Goal: Use online tool/utility: Use online tool/utility

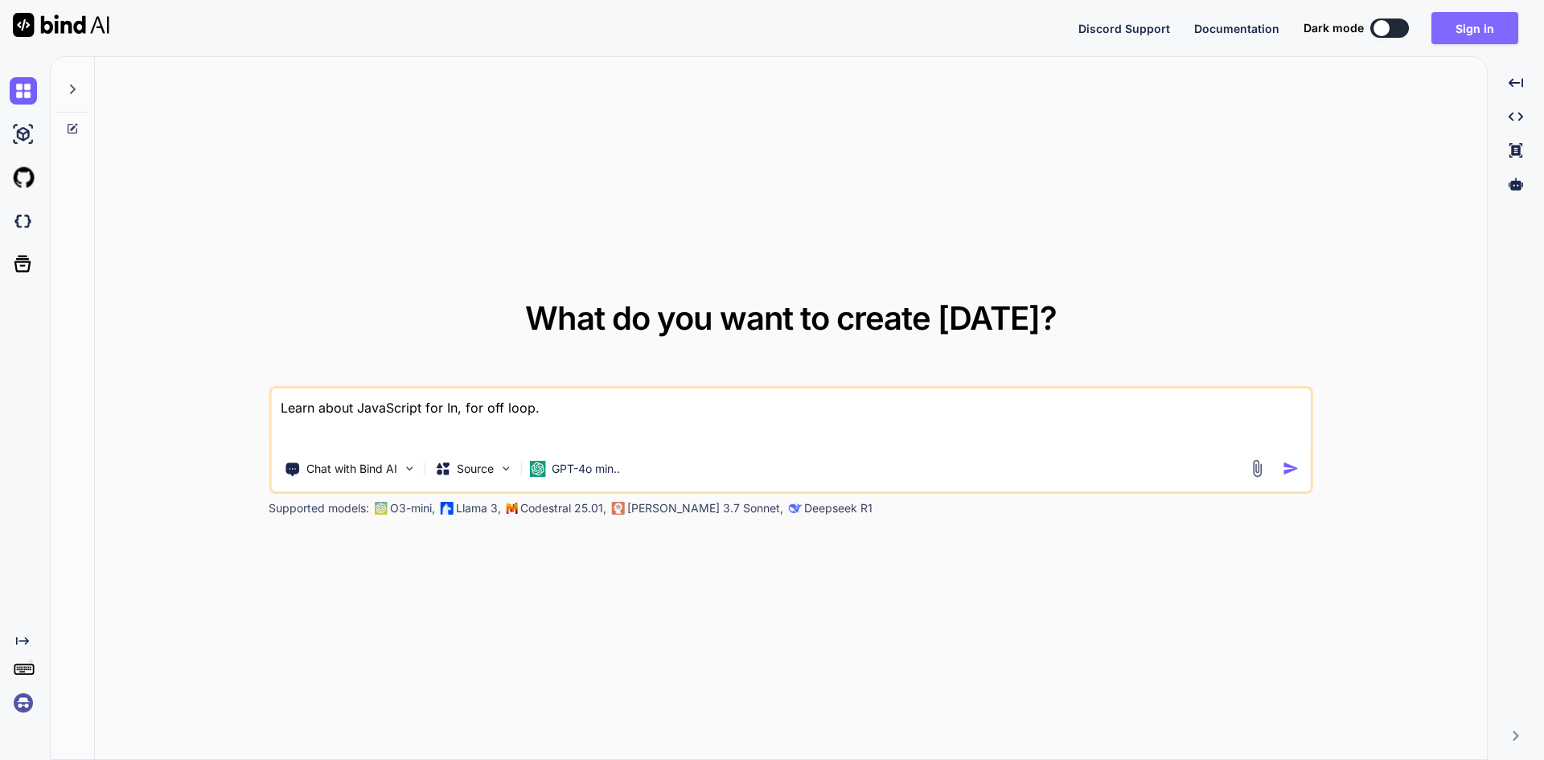
click at [1463, 38] on button "Sign in" at bounding box center [1474, 28] width 87 height 32
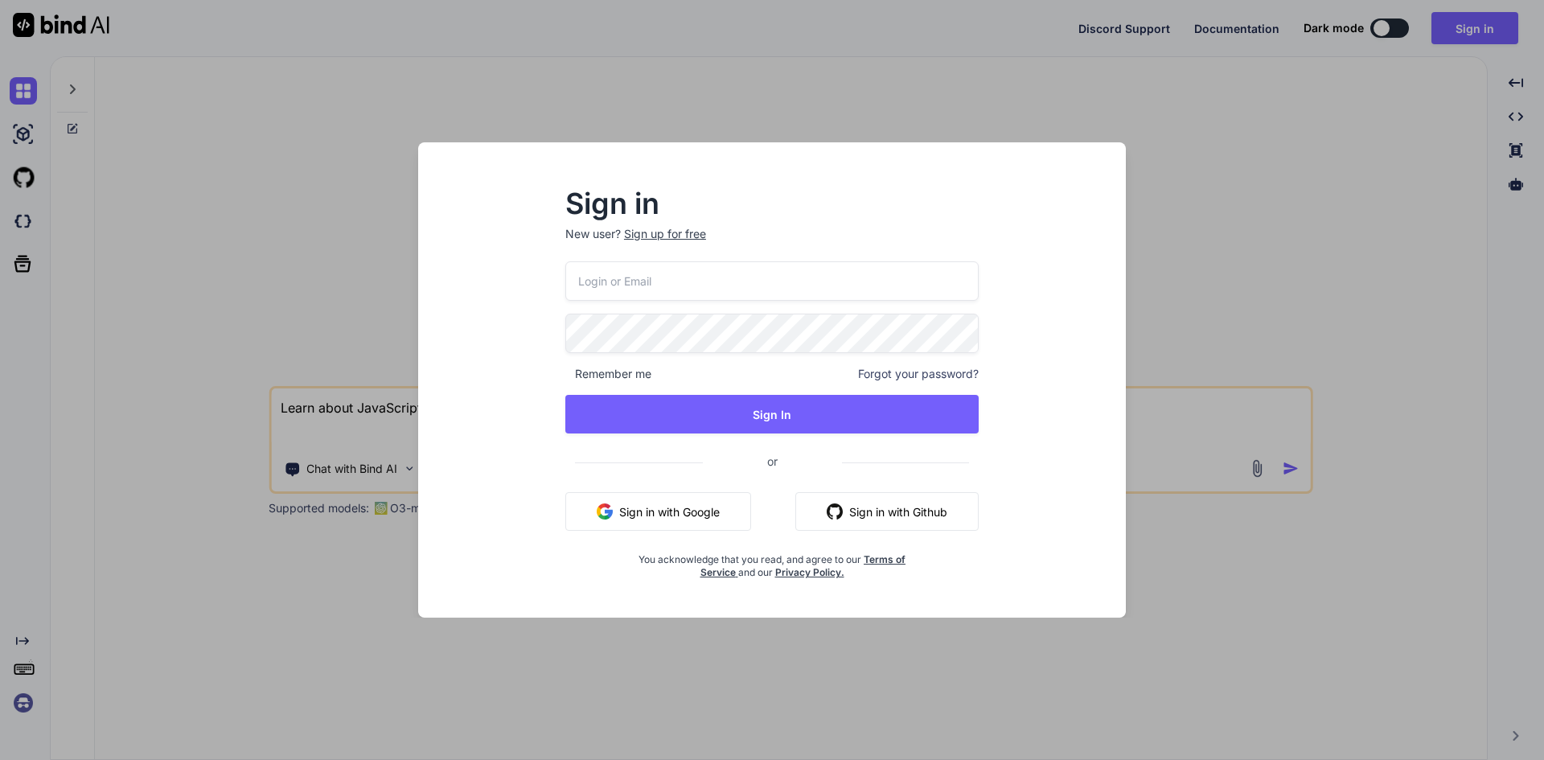
click at [684, 510] on button "Sign in with Google" at bounding box center [658, 511] width 186 height 39
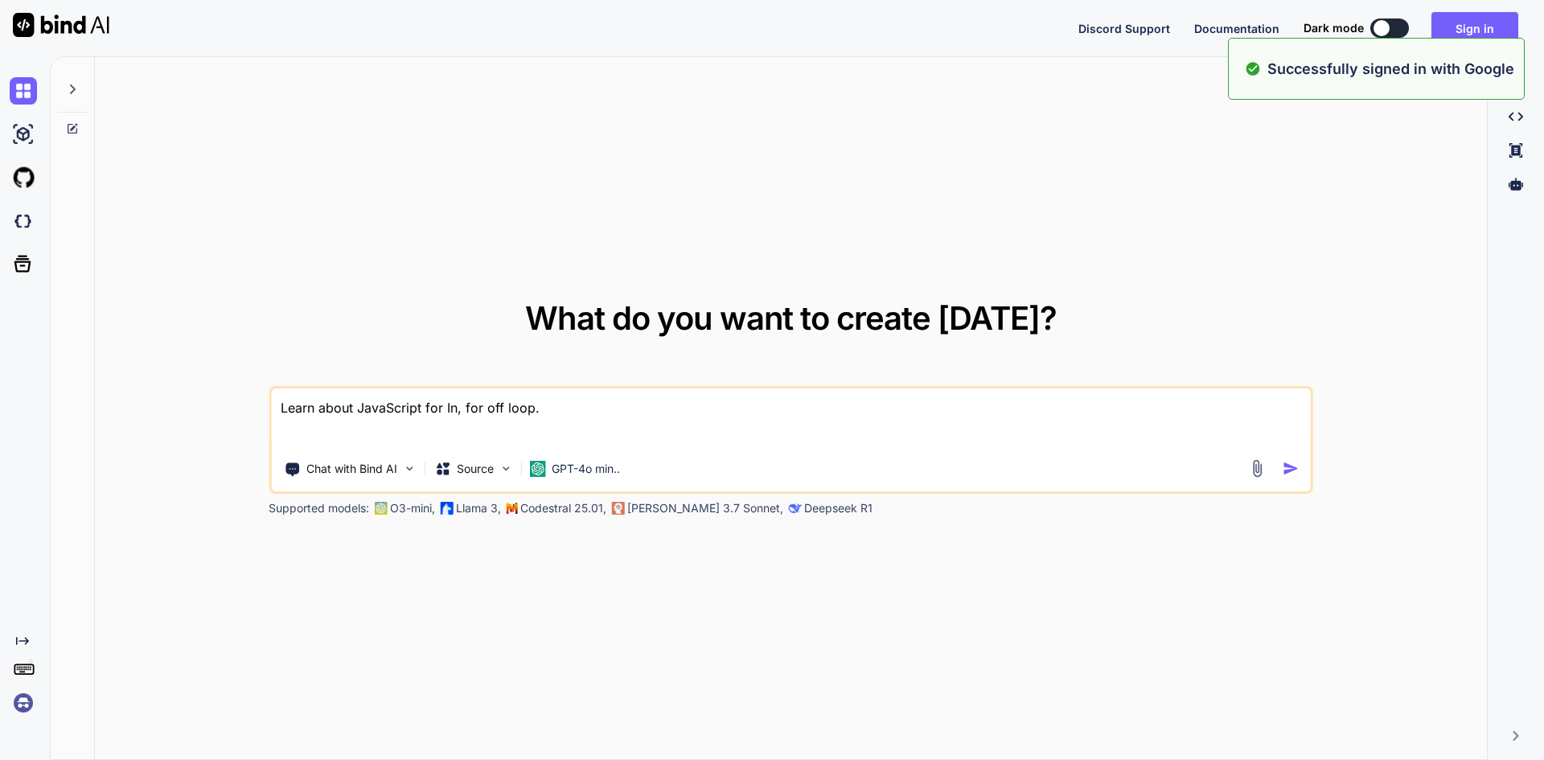
click at [591, 398] on textarea "Learn about JavaScript for In, for off loop." at bounding box center [790, 417] width 1039 height 59
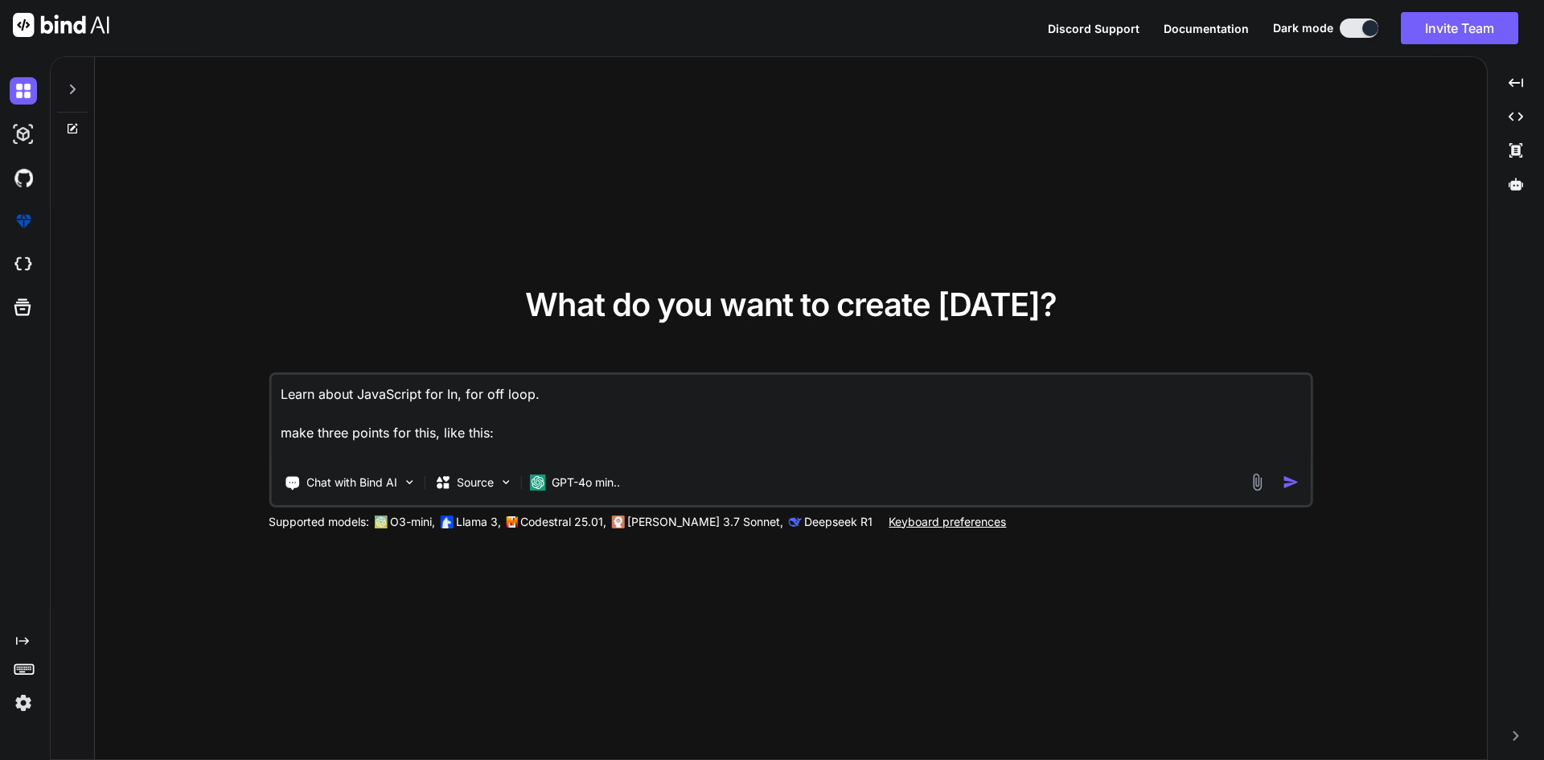
click at [503, 429] on textarea "Learn about JavaScript for In, for off loop. make three points for this, like t…" at bounding box center [790, 418] width 1039 height 87
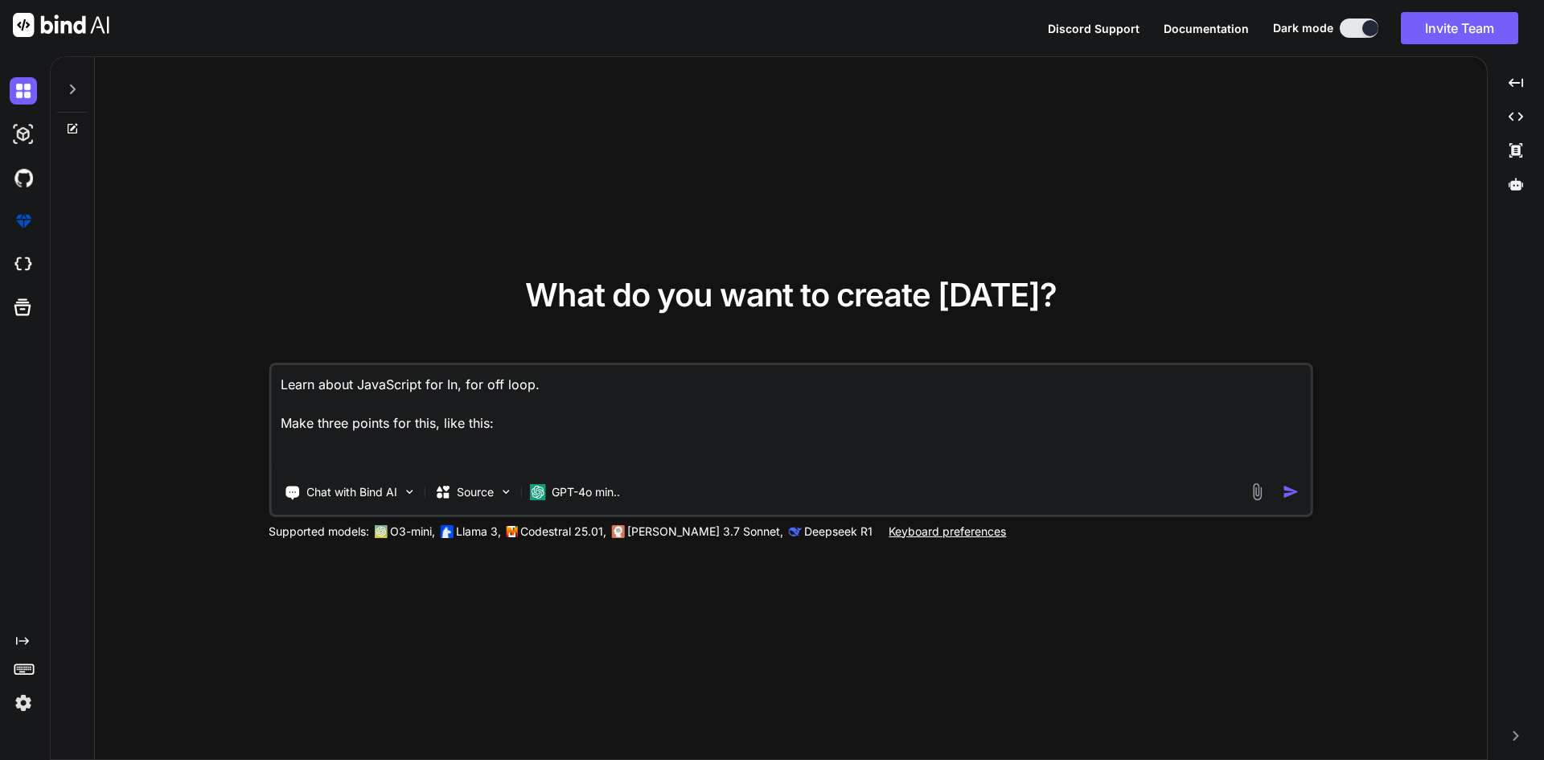
click at [519, 419] on textarea "Learn about JavaScript for In, for off loop. Make three points for this, like t…" at bounding box center [790, 418] width 1039 height 106
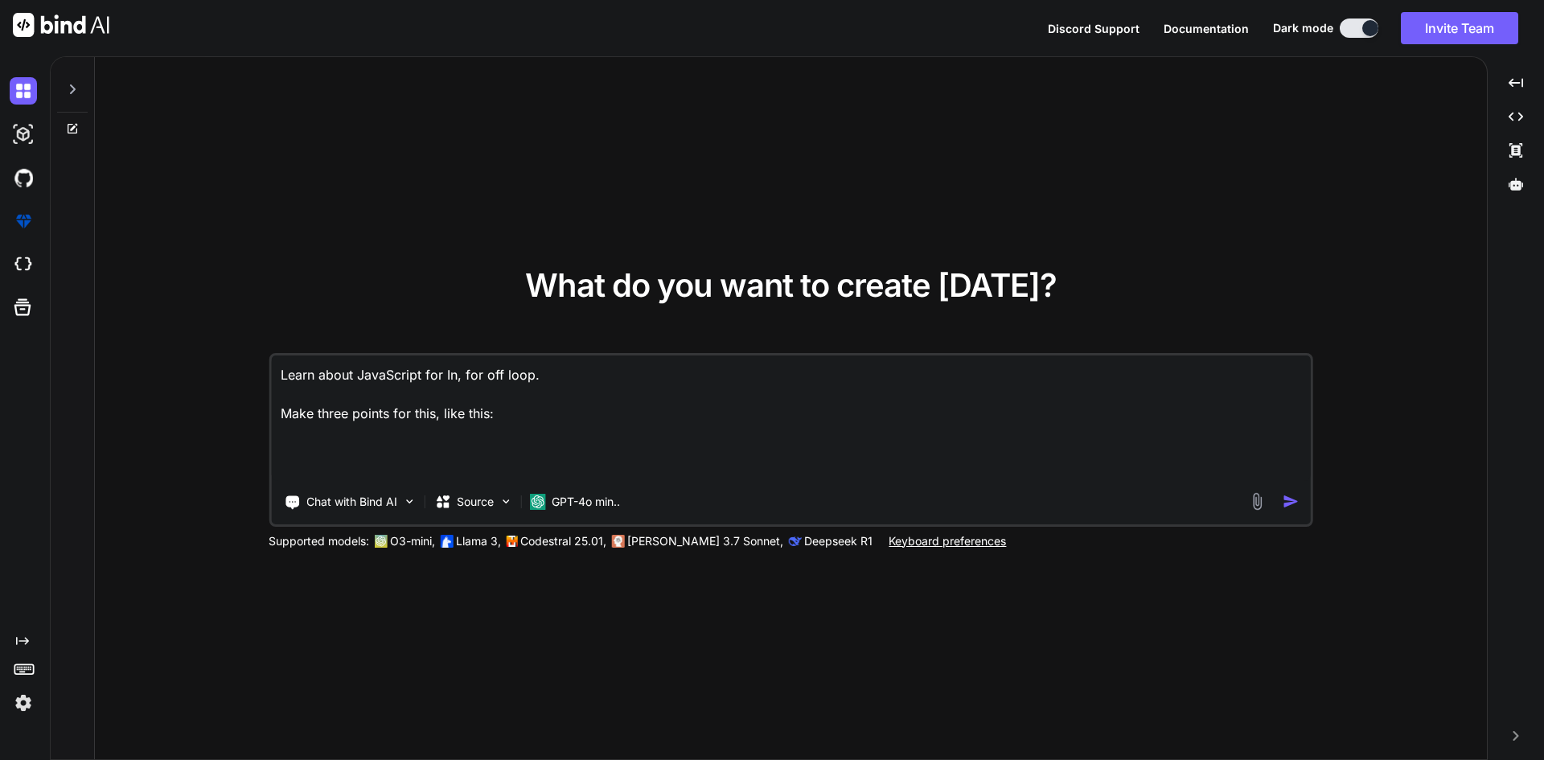
paste textarea "• Practised using the for loop to iterate over arrays and collections, enabling…"
type textarea "Learn about JavaScript for In, for off loop. Make three points for this, like t…"
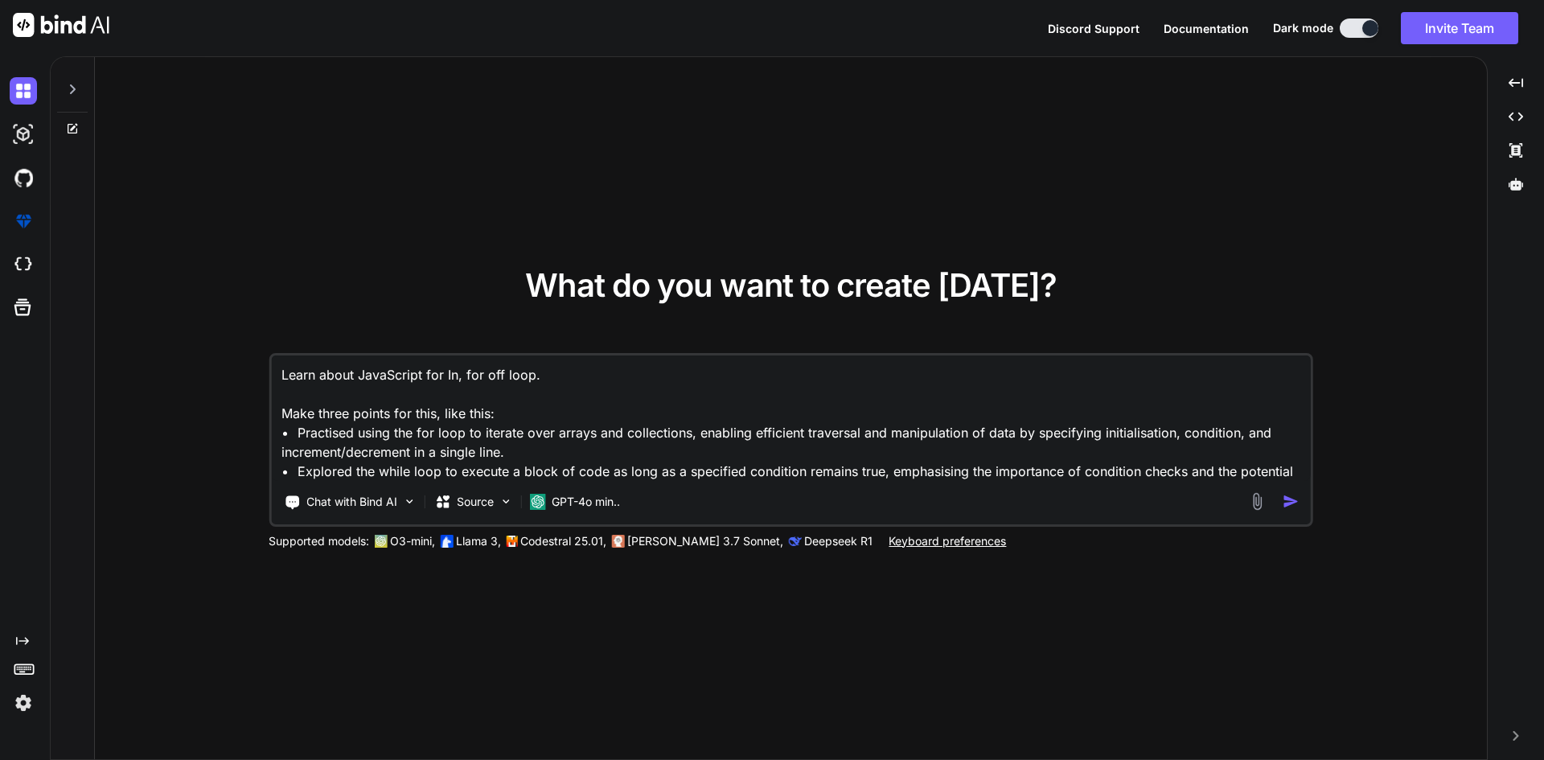
scroll to position [2, 0]
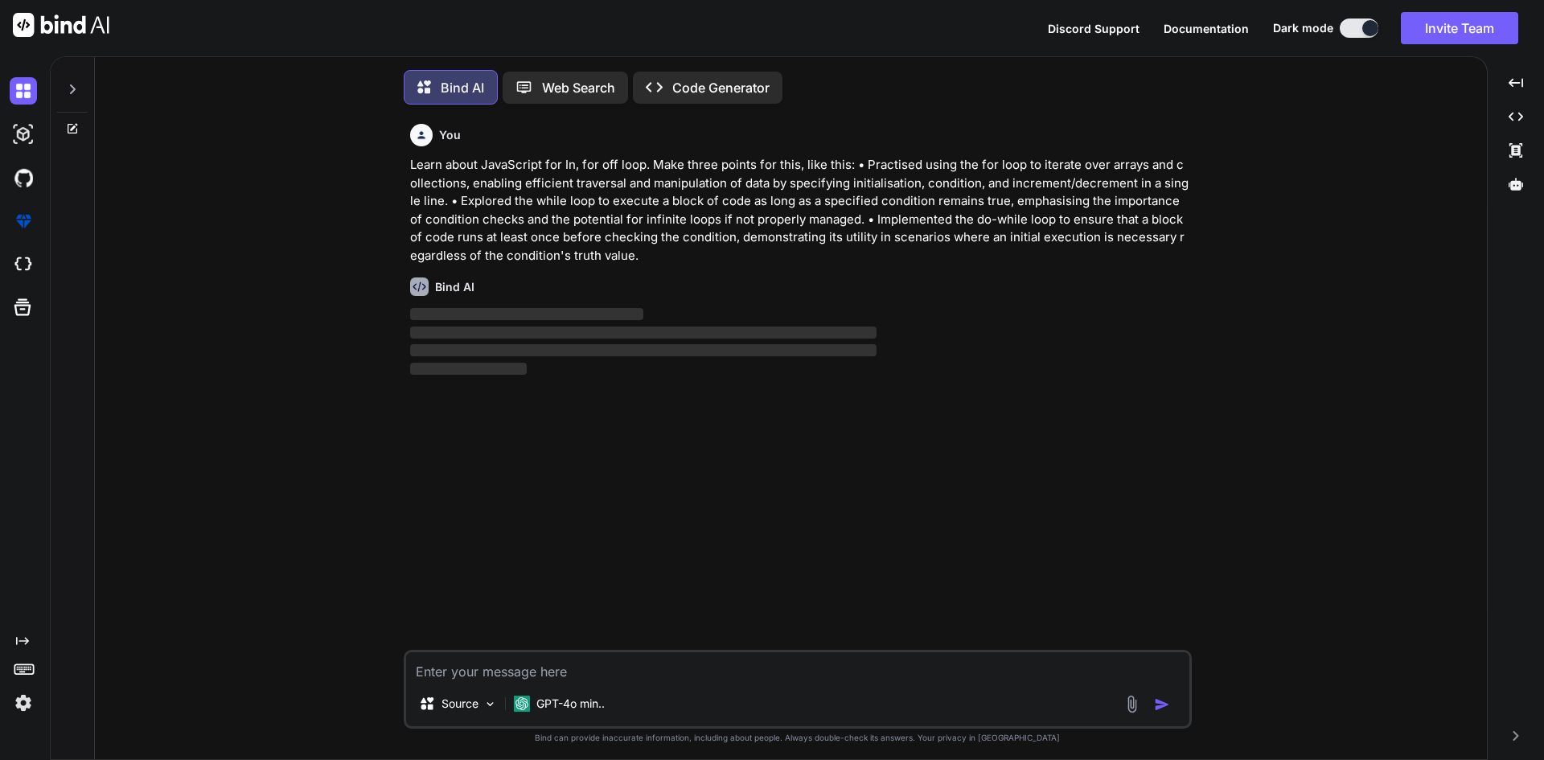
scroll to position [8, 0]
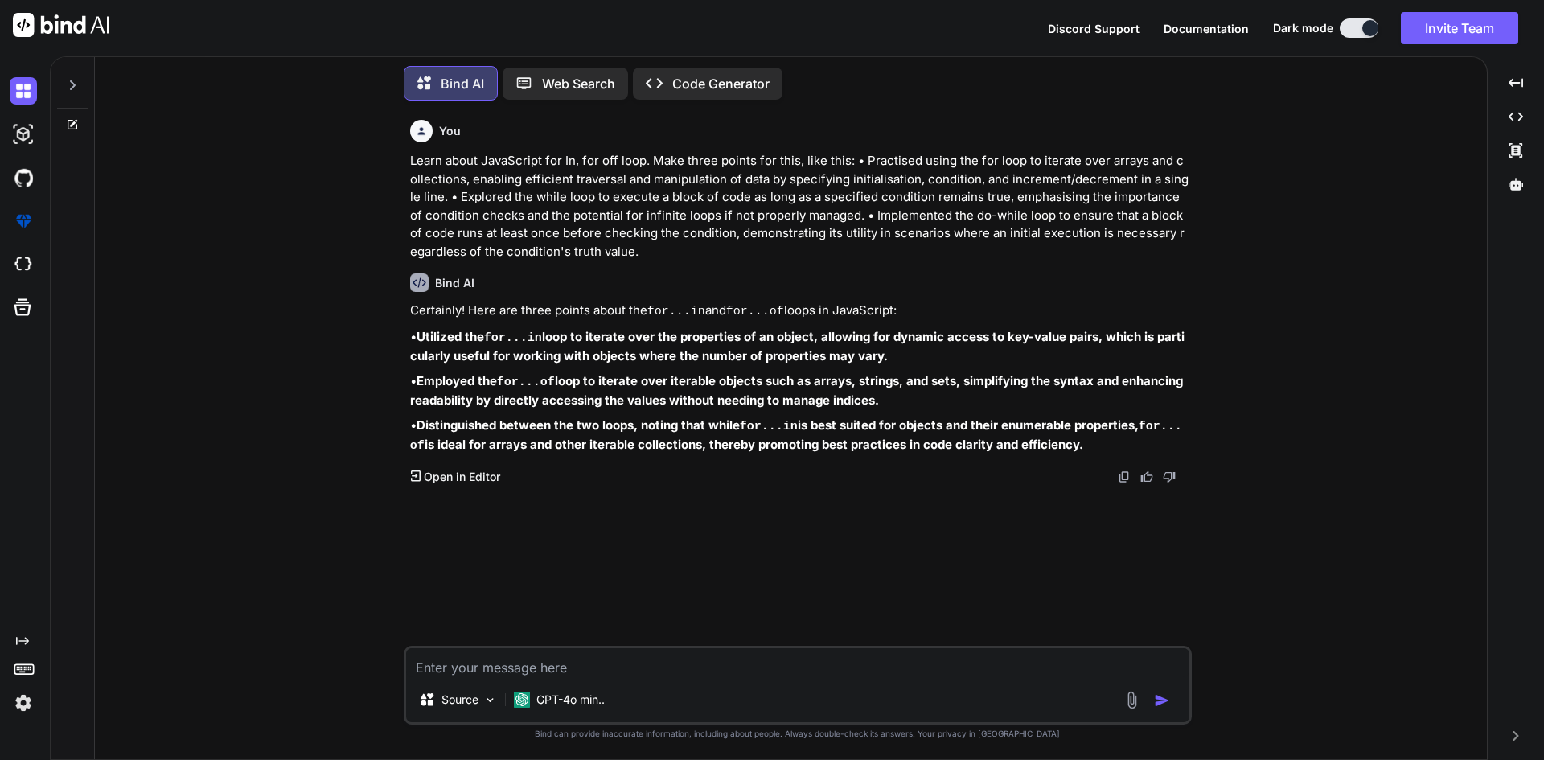
click at [502, 665] on textarea at bounding box center [797, 662] width 783 height 29
type textarea "make it small and two points"
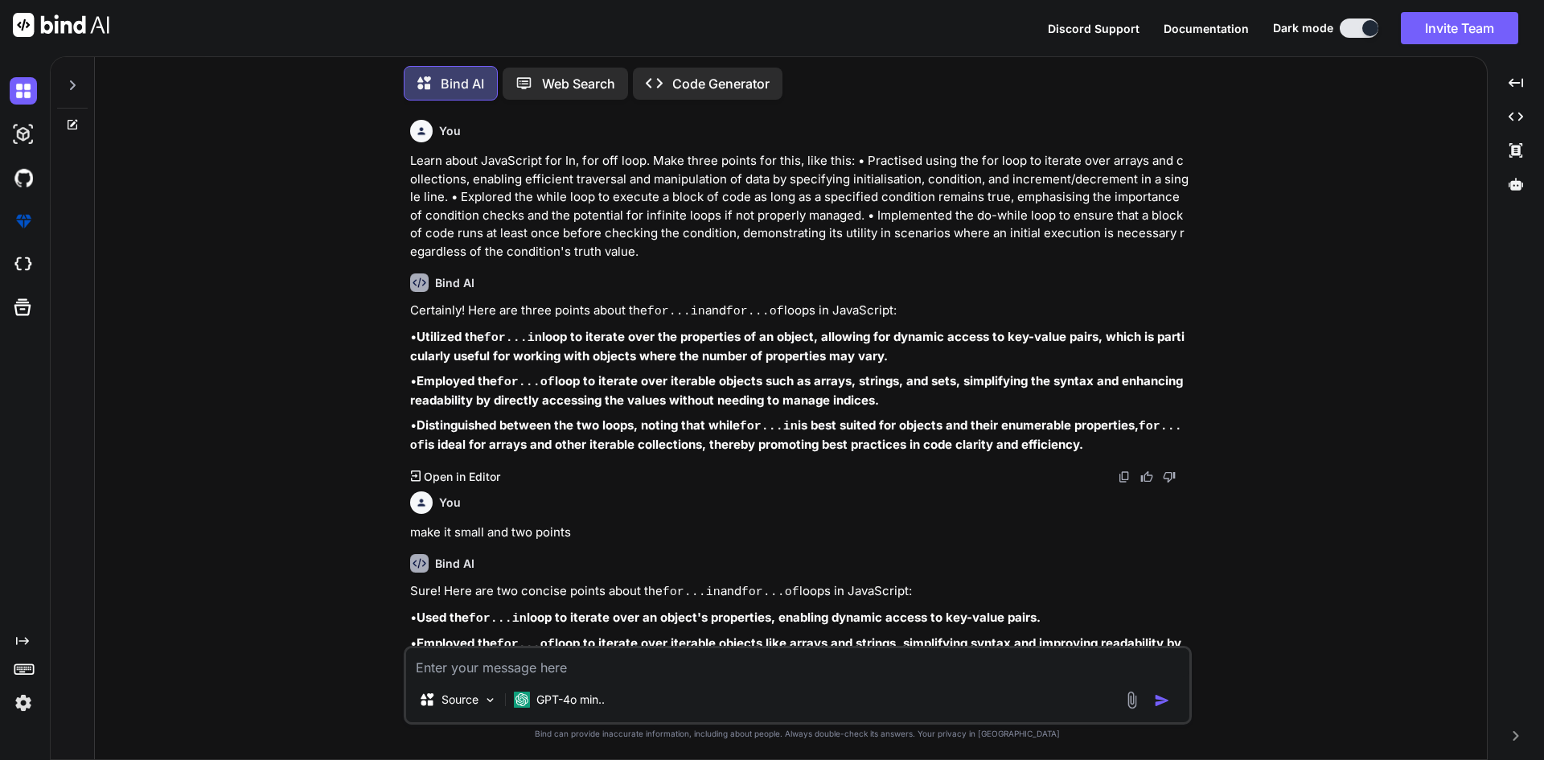
scroll to position [43, 0]
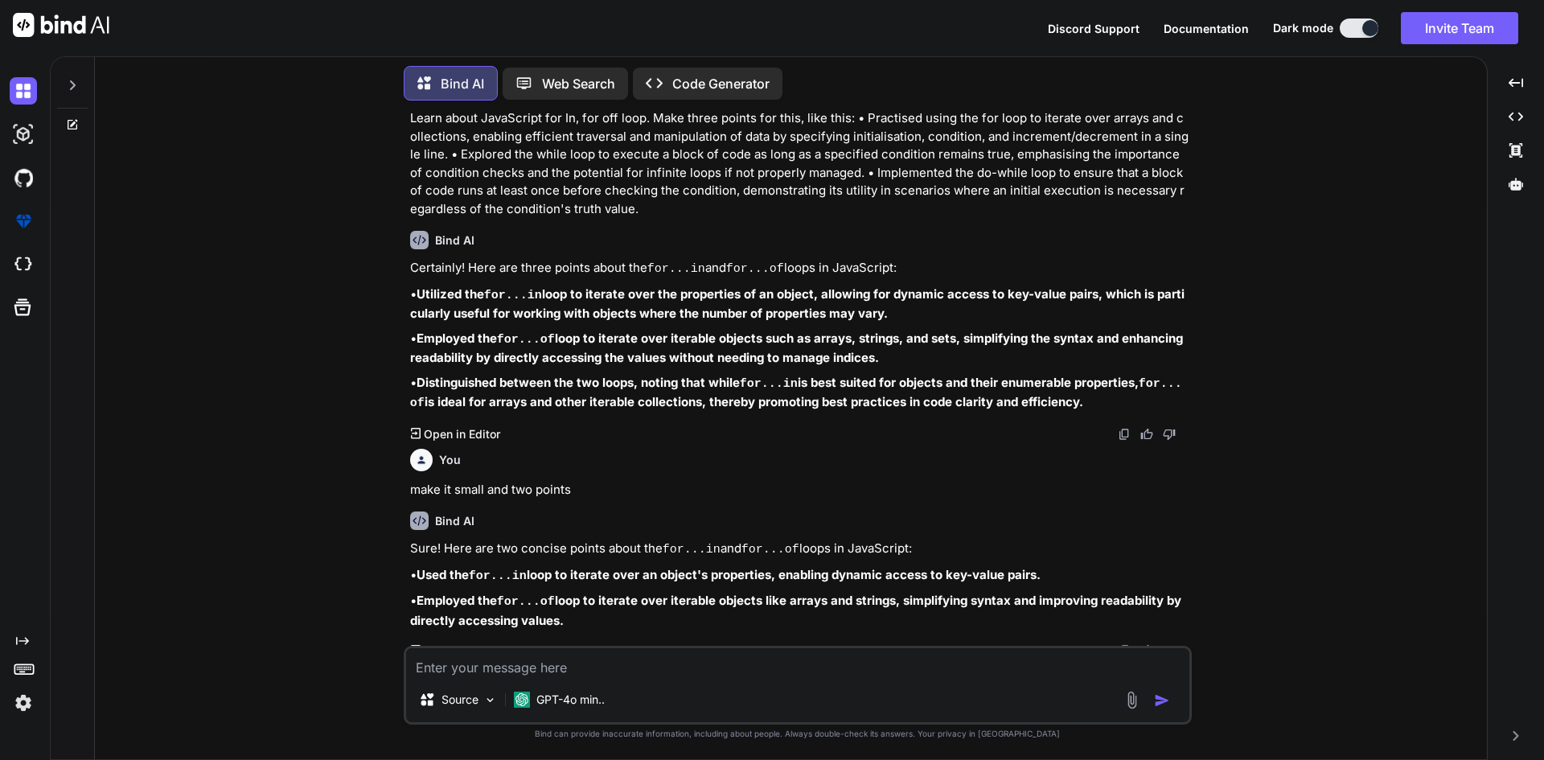
drag, startPoint x: 573, startPoint y: 604, endPoint x: 406, endPoint y: 560, distance: 172.8
click at [407, 560] on div "You Learn about JavaScript for In, for off loop. Make three points for this, li…" at bounding box center [799, 379] width 785 height 532
copy div "• Used the for...in loop to iterate over an object's properties, enabling dynam…"
drag, startPoint x: 1086, startPoint y: 398, endPoint x: 406, endPoint y: 283, distance: 689.8
click at [407, 283] on div "You Learn about JavaScript for In, for off loop. Make three points for this, li…" at bounding box center [799, 379] width 785 height 532
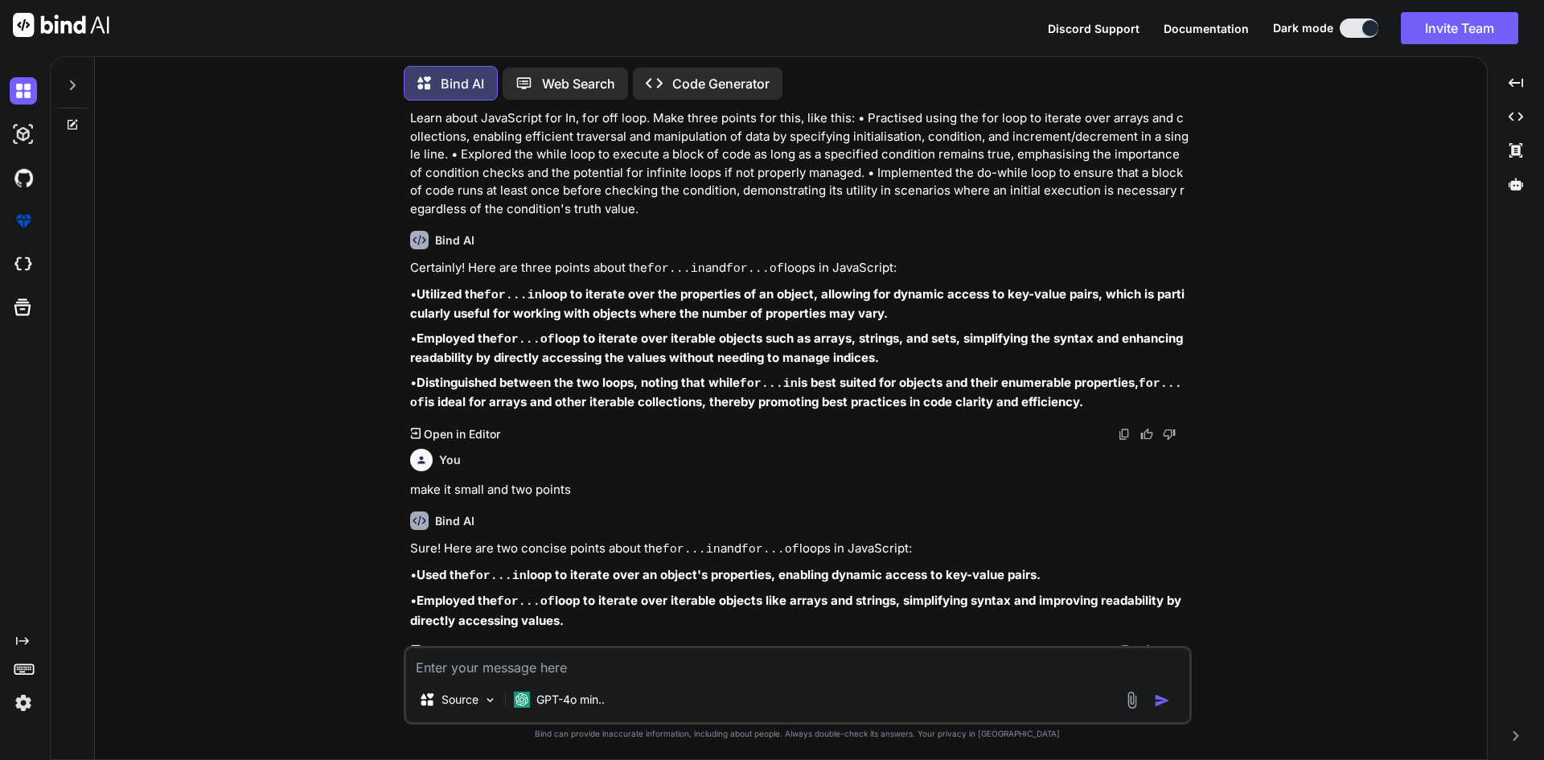
copy div "• Utilized the for...in loop to iterate over the properties of an object, allow…"
